Goal: Task Accomplishment & Management: Use online tool/utility

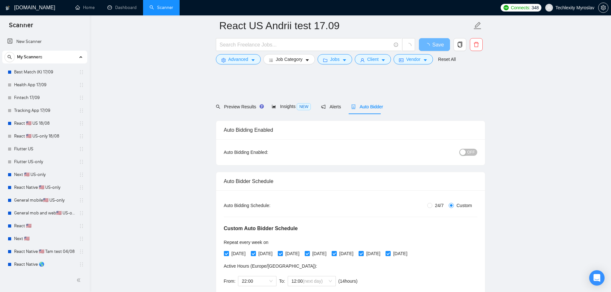
click at [31, 101] on link "Fintech 17/09" at bounding box center [44, 97] width 61 height 13
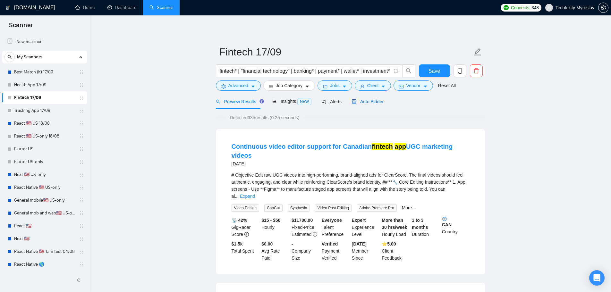
click at [362, 102] on span "Auto Bidder" at bounding box center [368, 101] width 32 height 5
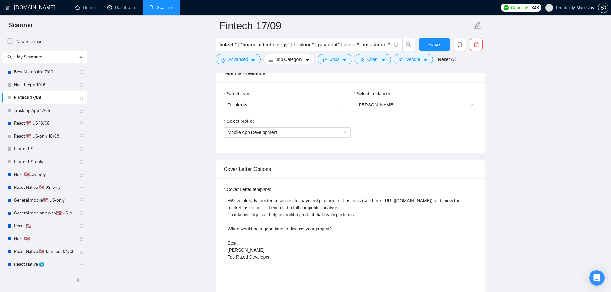
scroll to position [417, 0]
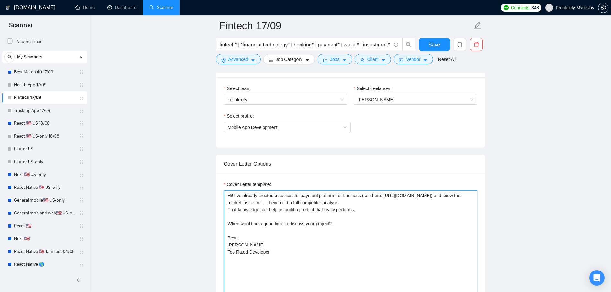
click at [331, 213] on textarea "Hi! I’ve already created a successful payment platform for business (see here: …" at bounding box center [350, 263] width 253 height 144
click at [351, 235] on textarea "Hi! I’ve already created a successful payment platform for business (see here: …" at bounding box center [350, 263] width 253 height 144
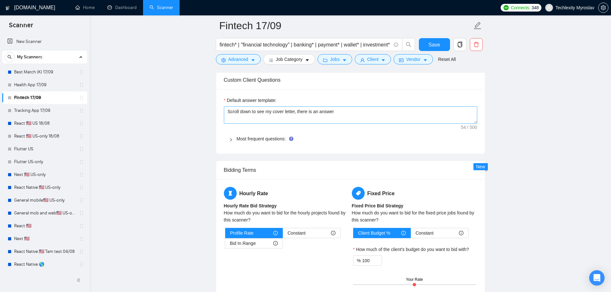
scroll to position [706, 0]
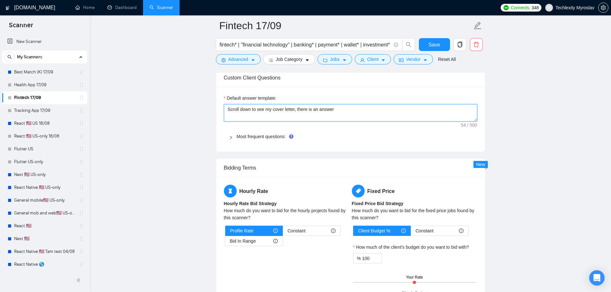
click at [318, 113] on textarea "Scroll down to see my cover letter, there is an answer" at bounding box center [350, 112] width 253 height 17
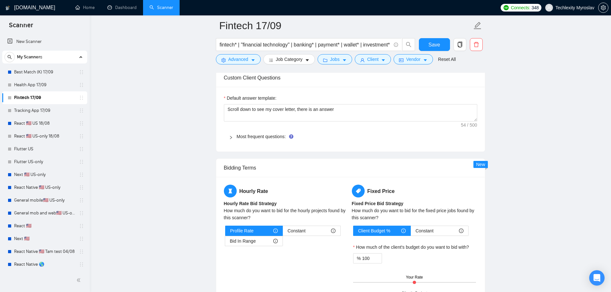
drag, startPoint x: 44, startPoint y: 87, endPoint x: 177, endPoint y: 102, distance: 133.7
click at [44, 87] on link "Health App 17/09" at bounding box center [44, 85] width 61 height 13
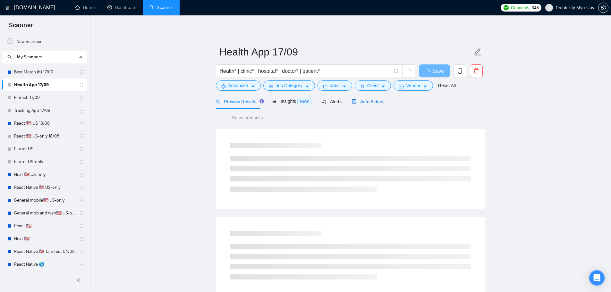
click at [352, 103] on icon "robot" at bounding box center [354, 101] width 4 height 4
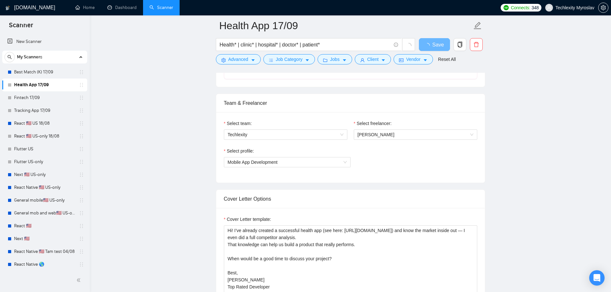
scroll to position [385, 0]
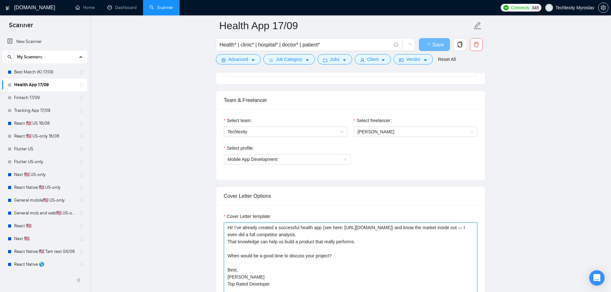
click at [323, 241] on textarea "Hi! I’ve already created a successful health app (see here: [URL][DOMAIN_NAME])…" at bounding box center [350, 295] width 253 height 144
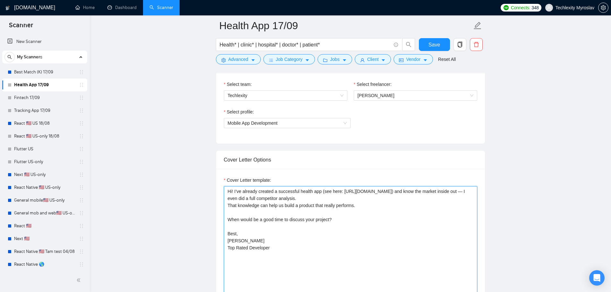
scroll to position [449, 0]
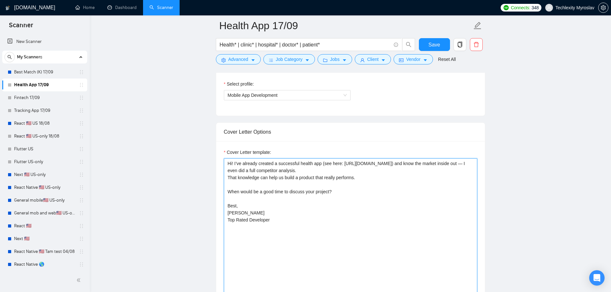
click at [323, 221] on textarea "Hi! I’ve already created a successful health app (see here: [URL][DOMAIN_NAME])…" at bounding box center [350, 230] width 253 height 144
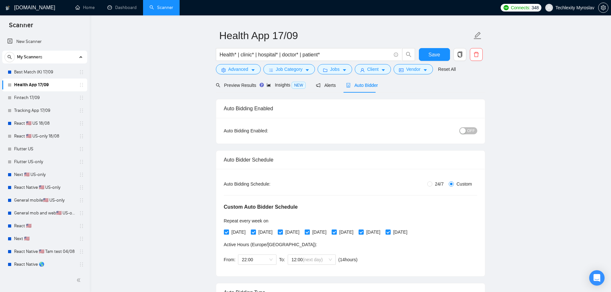
scroll to position [64, 0]
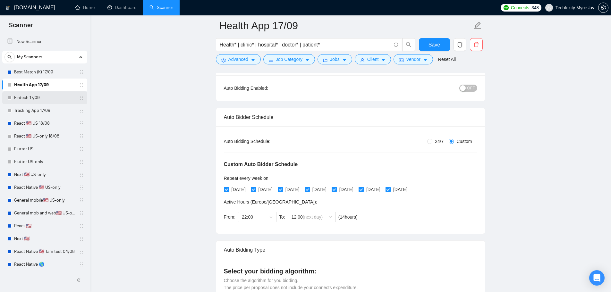
click at [40, 98] on link "Fintech 17/09" at bounding box center [44, 97] width 61 height 13
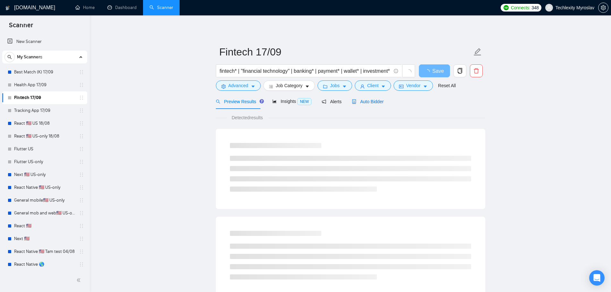
click at [370, 104] on div "Auto Bidder" at bounding box center [368, 101] width 32 height 7
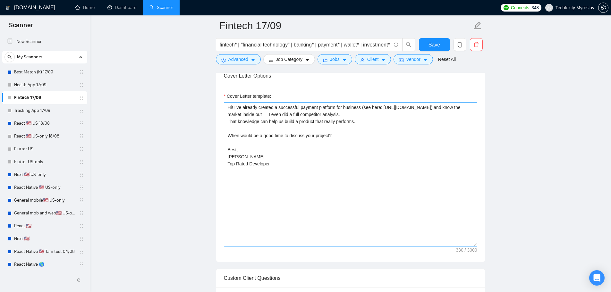
scroll to position [513, 0]
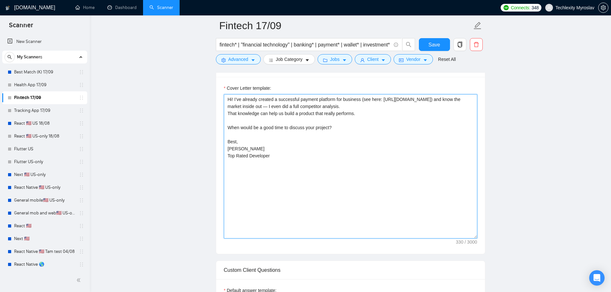
click at [361, 157] on textarea "Hi! I’ve already created a successful payment platform for business (see here: …" at bounding box center [350, 166] width 253 height 144
click at [427, 101] on textarea "Hi! I’ve already created a successful payment platform for business (see here: …" at bounding box center [350, 166] width 253 height 144
paste textarea "https://kayse.ai/"
click at [434, 130] on textarea "Hi! I’ve already created a successful payment platform for business (see here: …" at bounding box center [350, 166] width 253 height 144
click at [422, 142] on textarea "Hi! I’ve already created a successful payment platform for business (see here: …" at bounding box center [350, 166] width 253 height 144
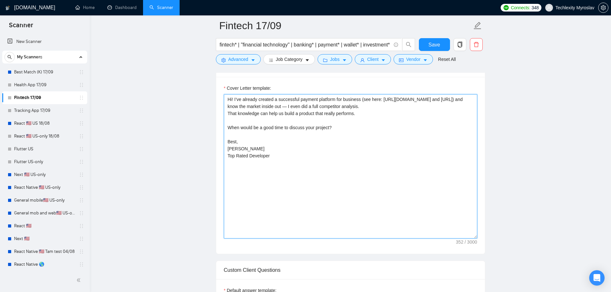
type textarea "Hi! I’ve already created a successful payment platform for business (see here: …"
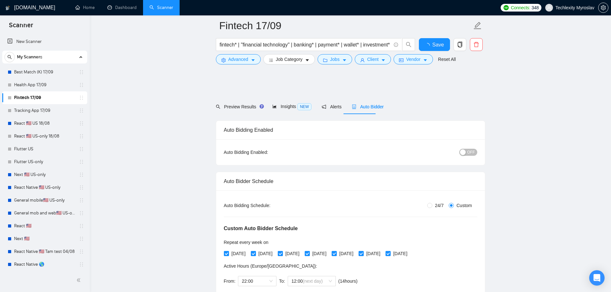
scroll to position [513, 0]
